Goal: Task Accomplishment & Management: Manage account settings

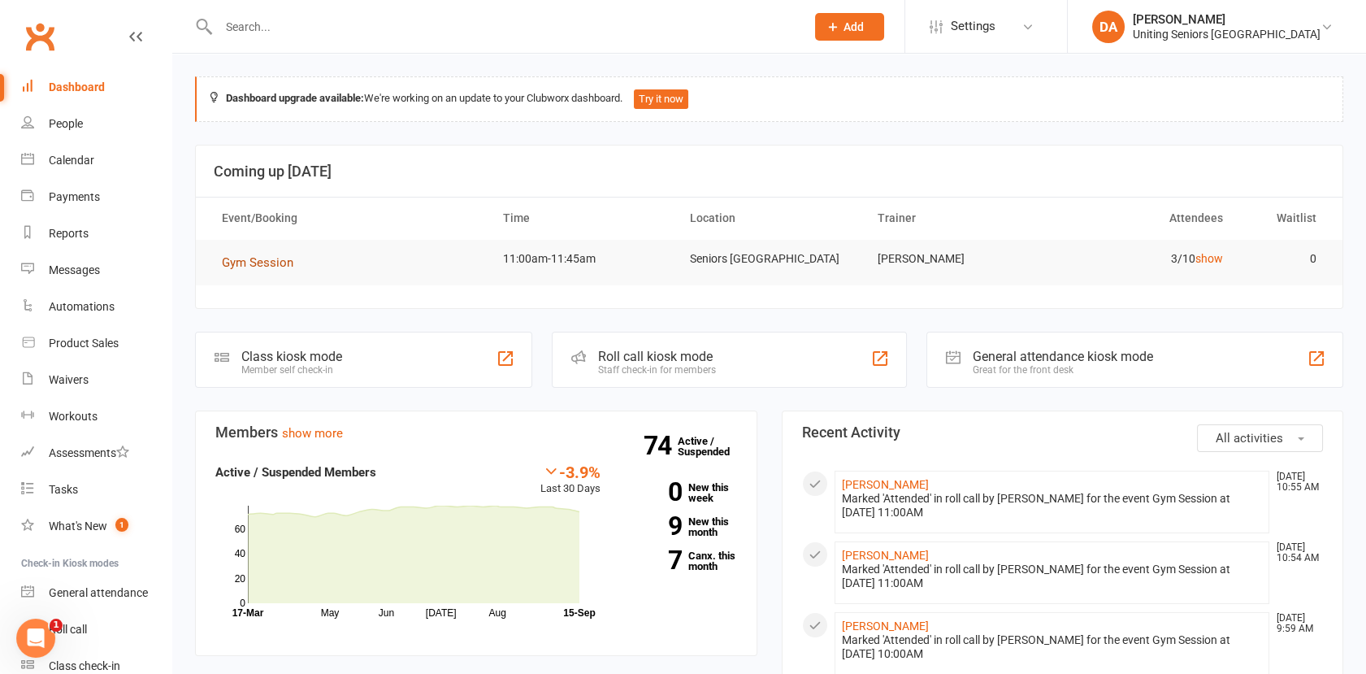
click at [272, 261] on span "Gym Session" at bounding box center [258, 262] width 72 height 15
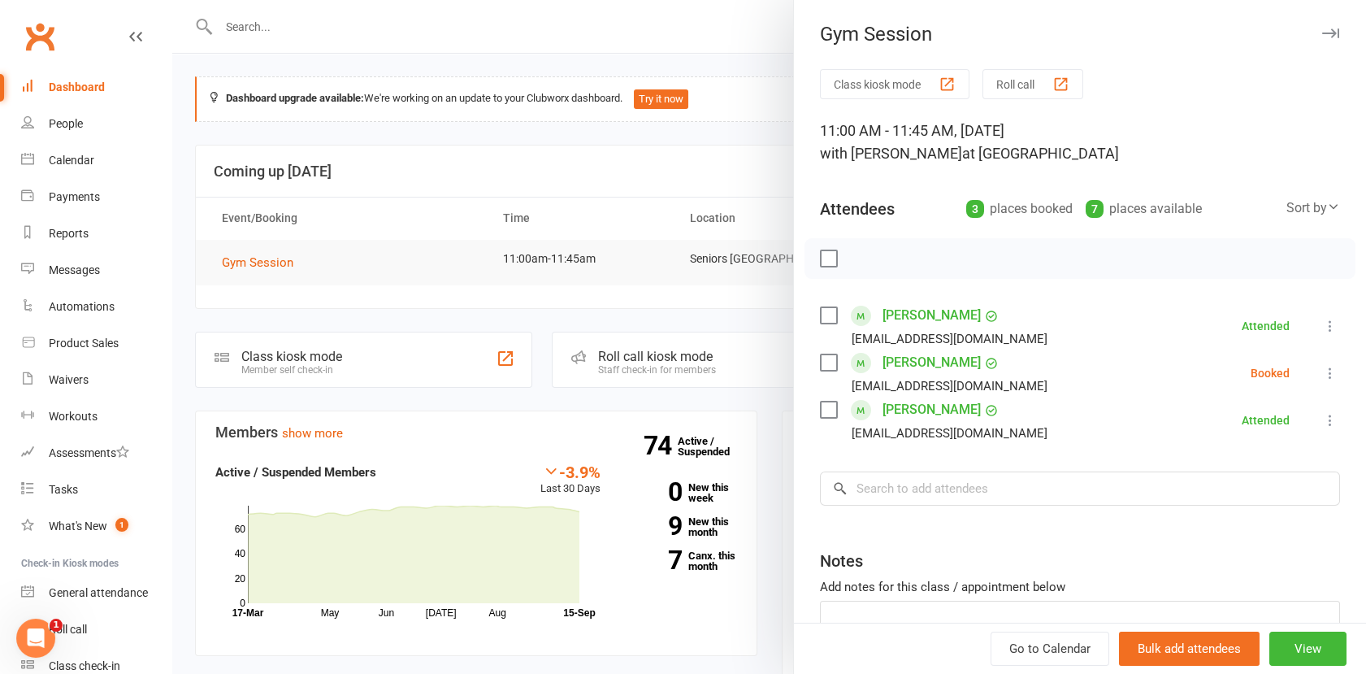
click at [1322, 370] on icon at bounding box center [1330, 373] width 16 height 16
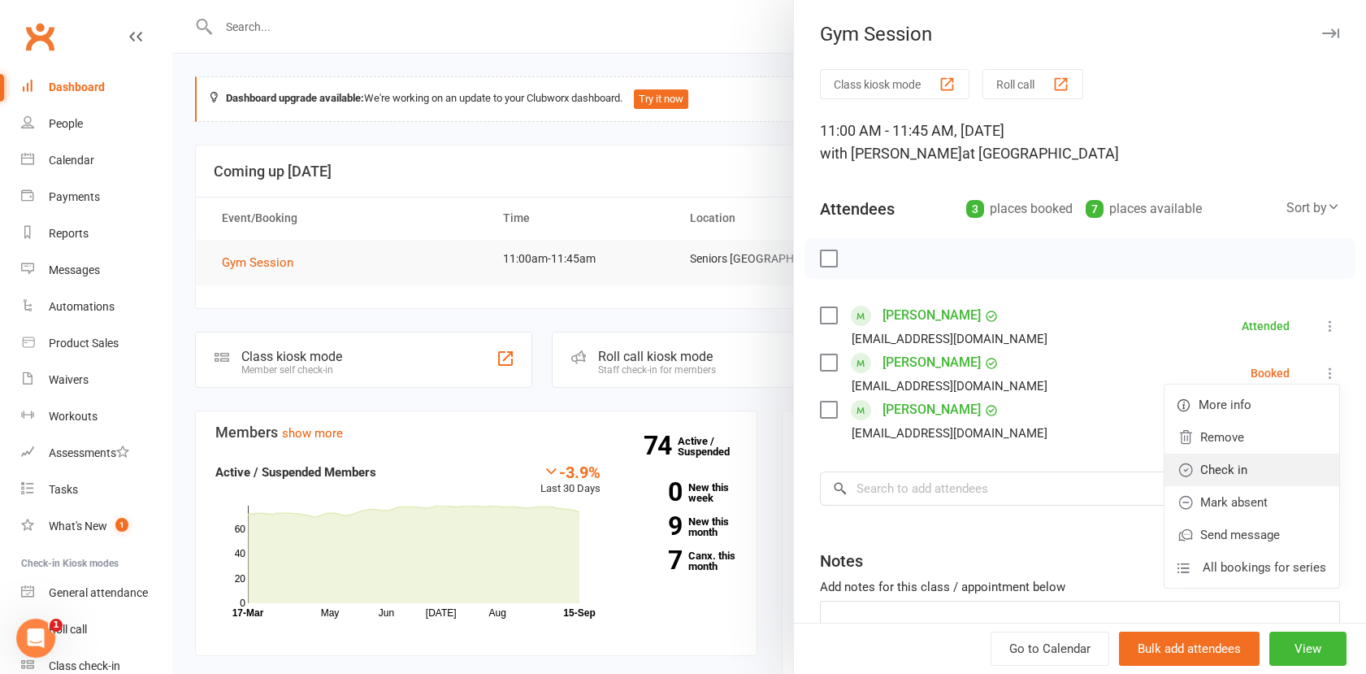
click at [1235, 465] on link "Check in" at bounding box center [1251, 469] width 175 height 33
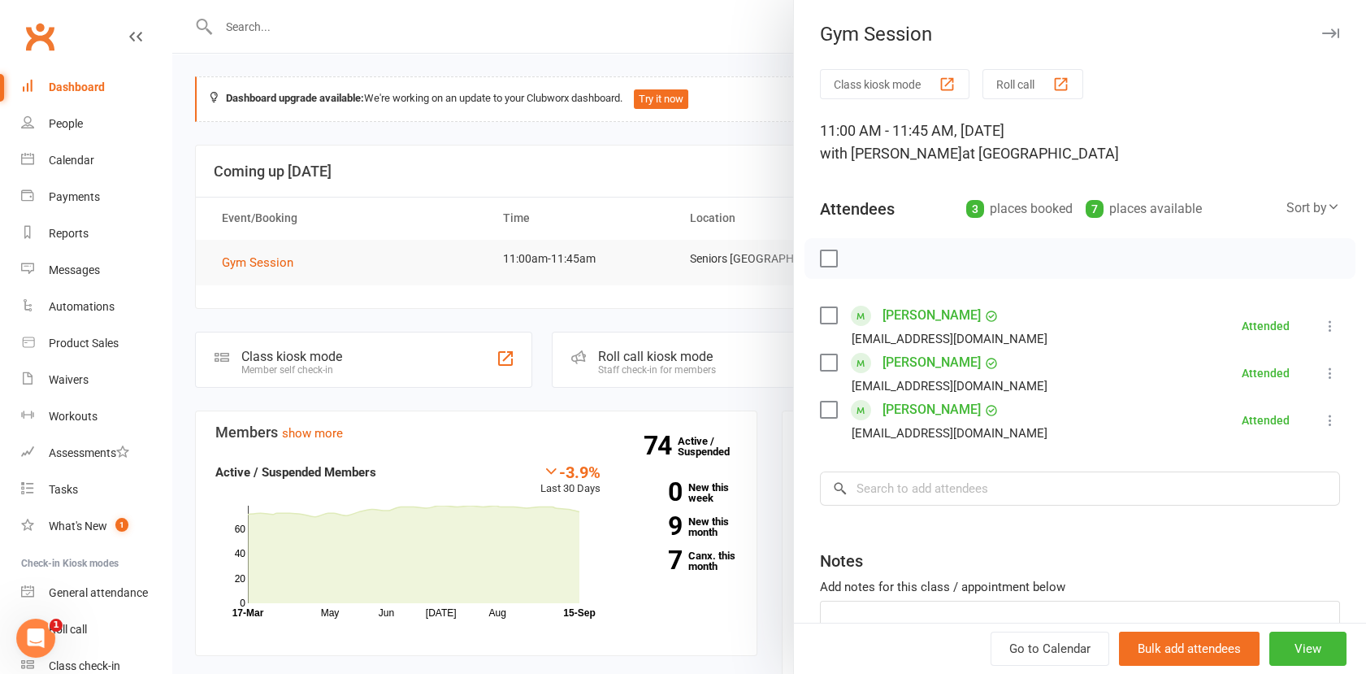
click at [1320, 26] on button "button" at bounding box center [1330, 34] width 20 height 20
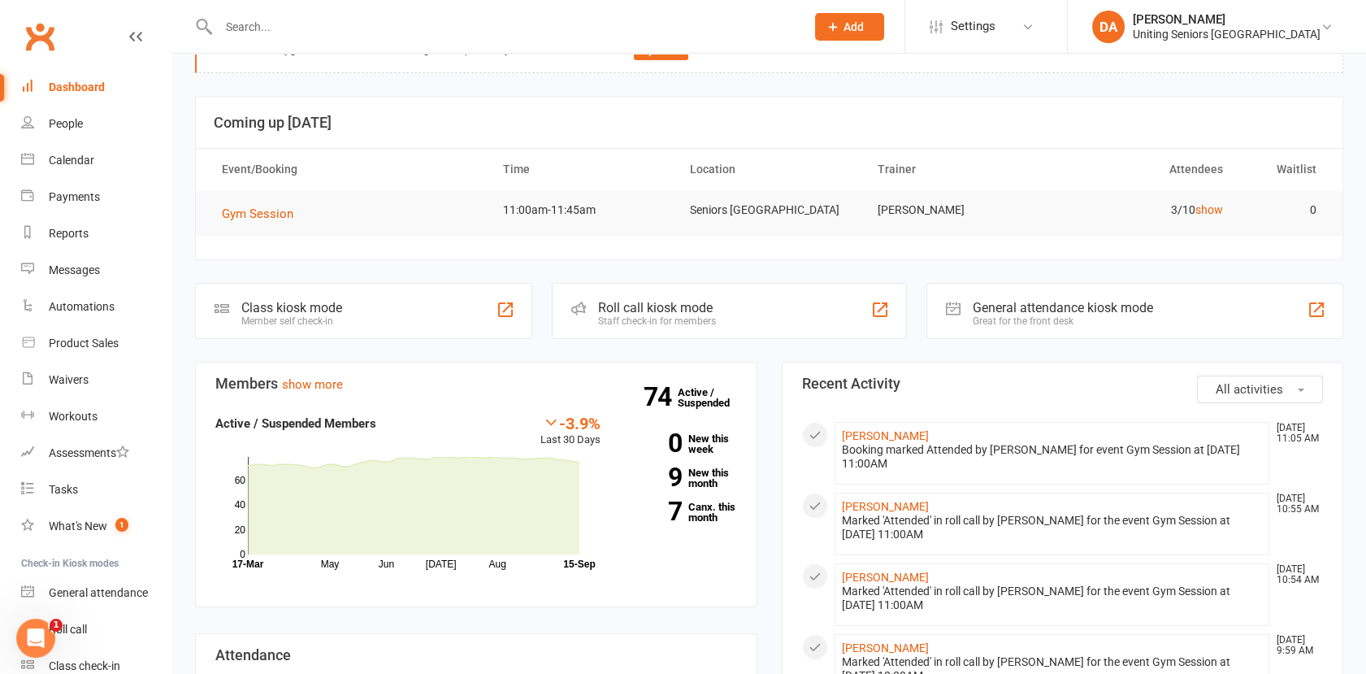
scroll to position [180, 0]
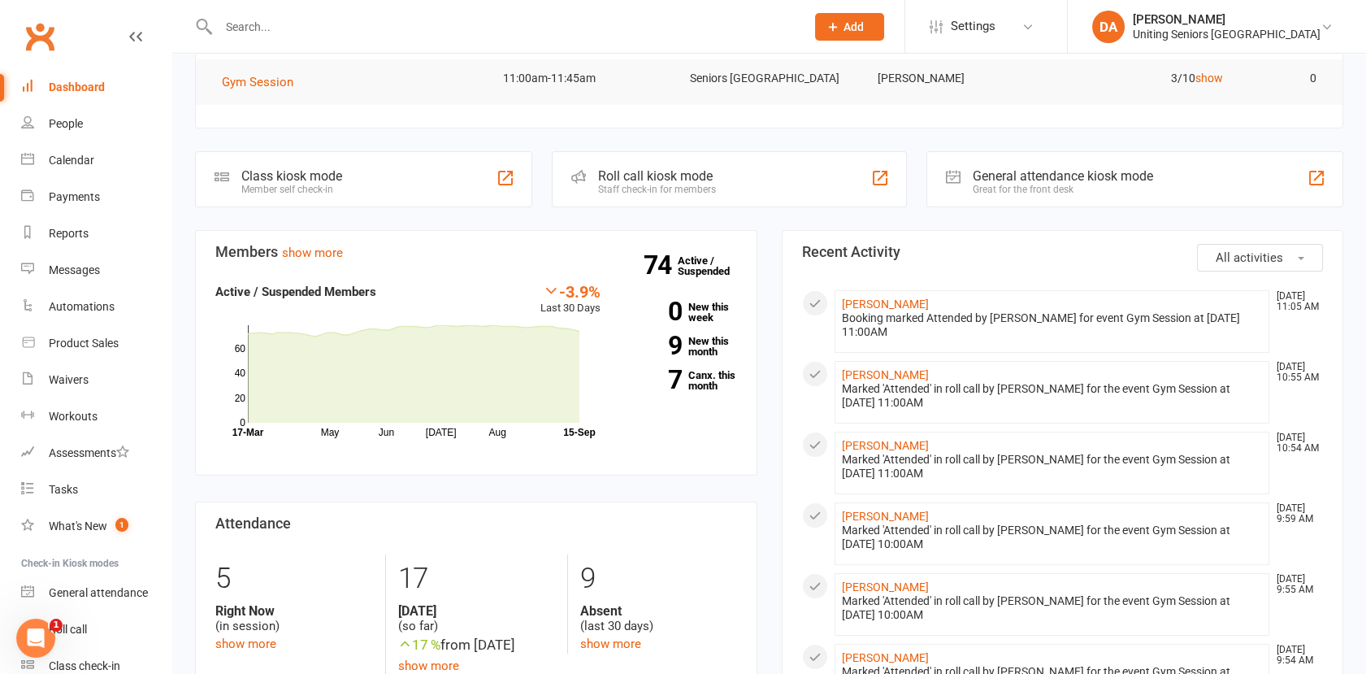
click at [272, 33] on input "text" at bounding box center [504, 26] width 580 height 23
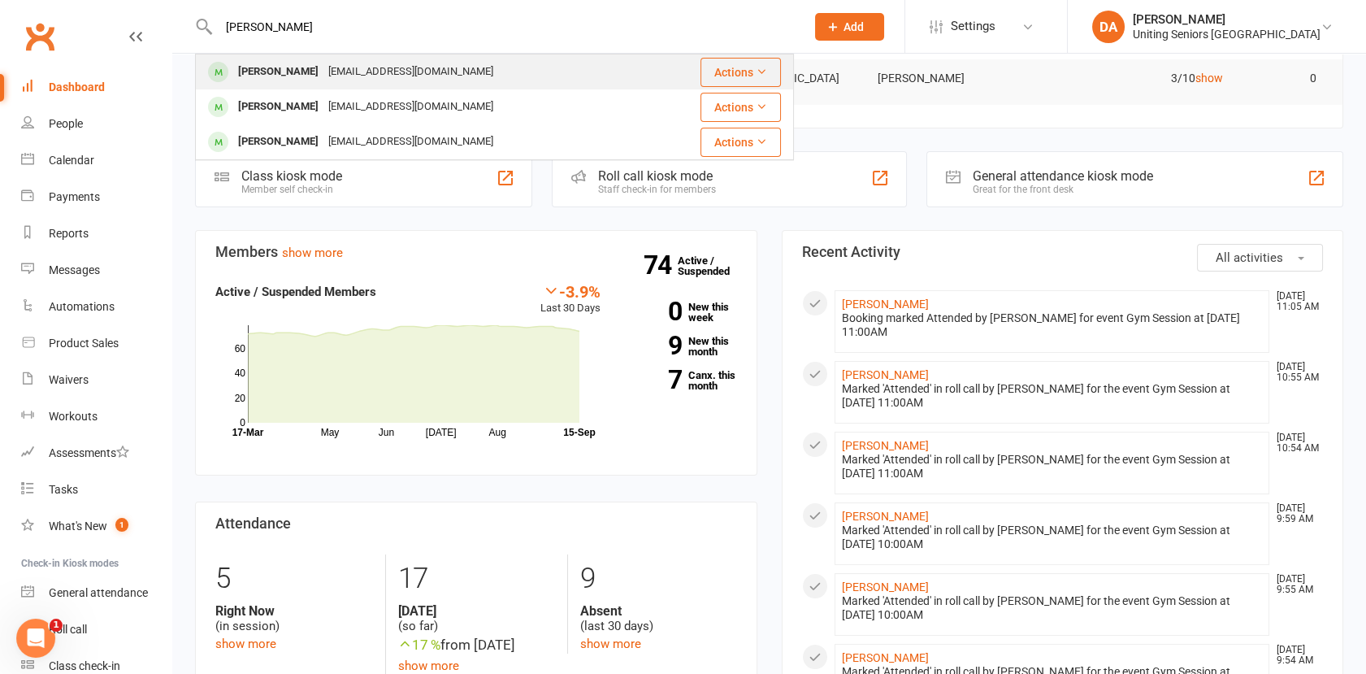
type input "maureen"
click at [274, 76] on div "[PERSON_NAME]" at bounding box center [278, 72] width 90 height 24
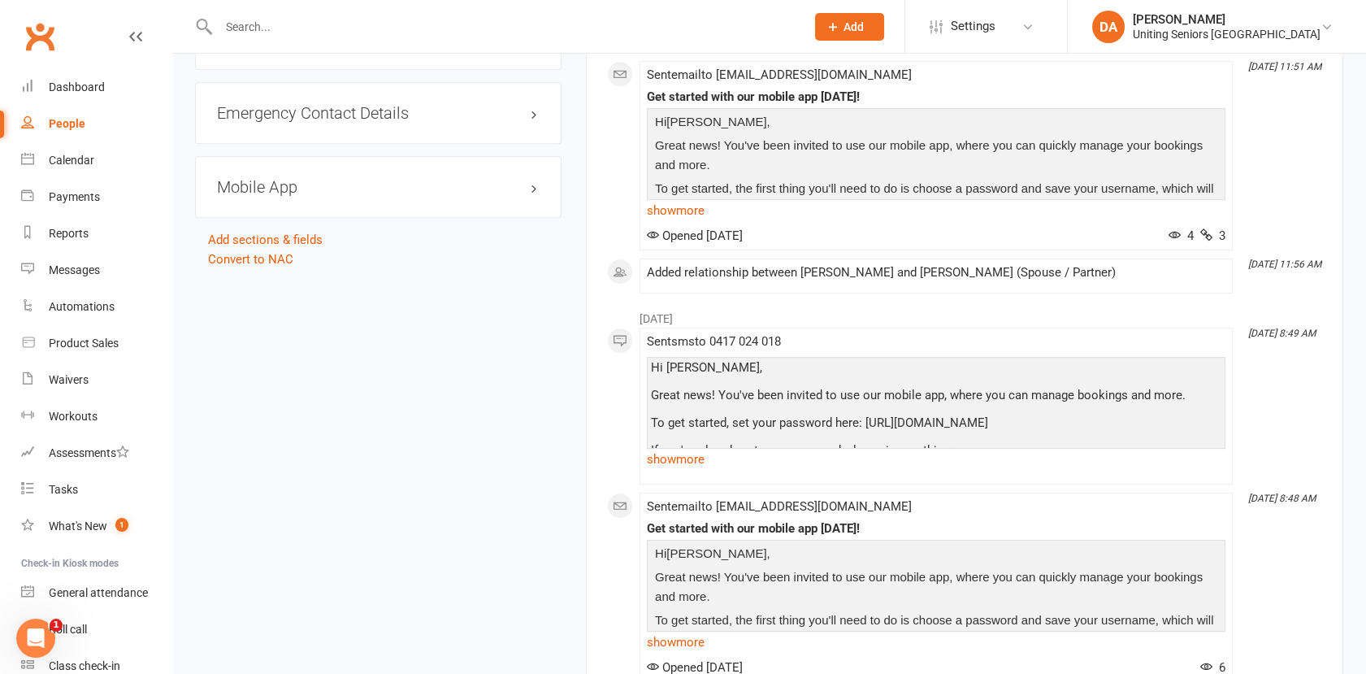
scroll to position [1715, 0]
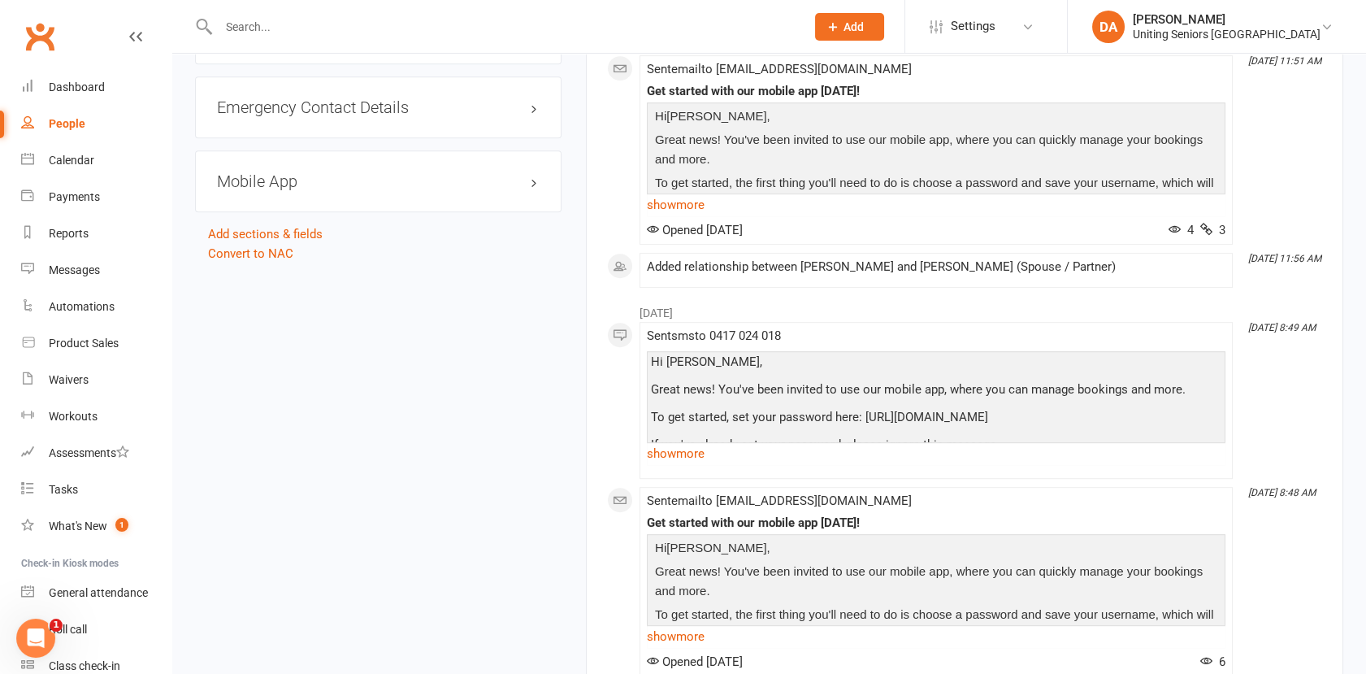
click at [533, 175] on h3 "Mobile App" at bounding box center [378, 181] width 323 height 18
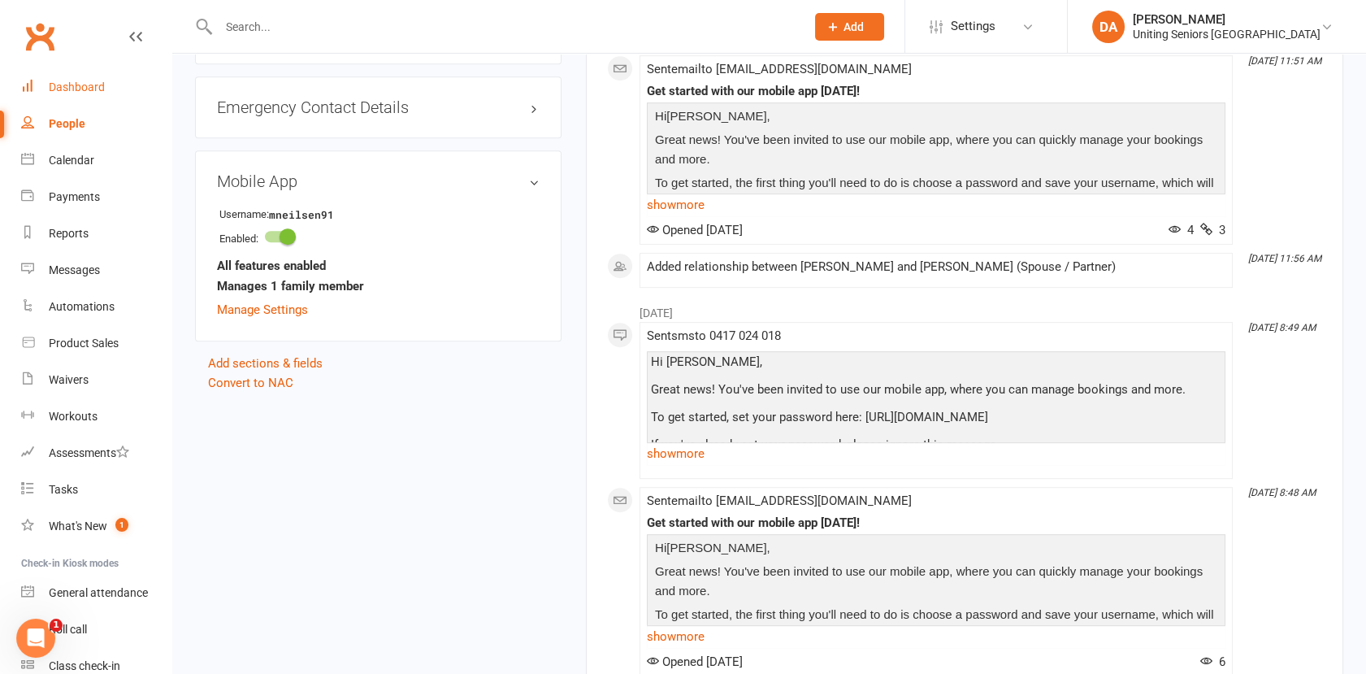
click at [81, 86] on div "Dashboard" at bounding box center [77, 86] width 56 height 13
